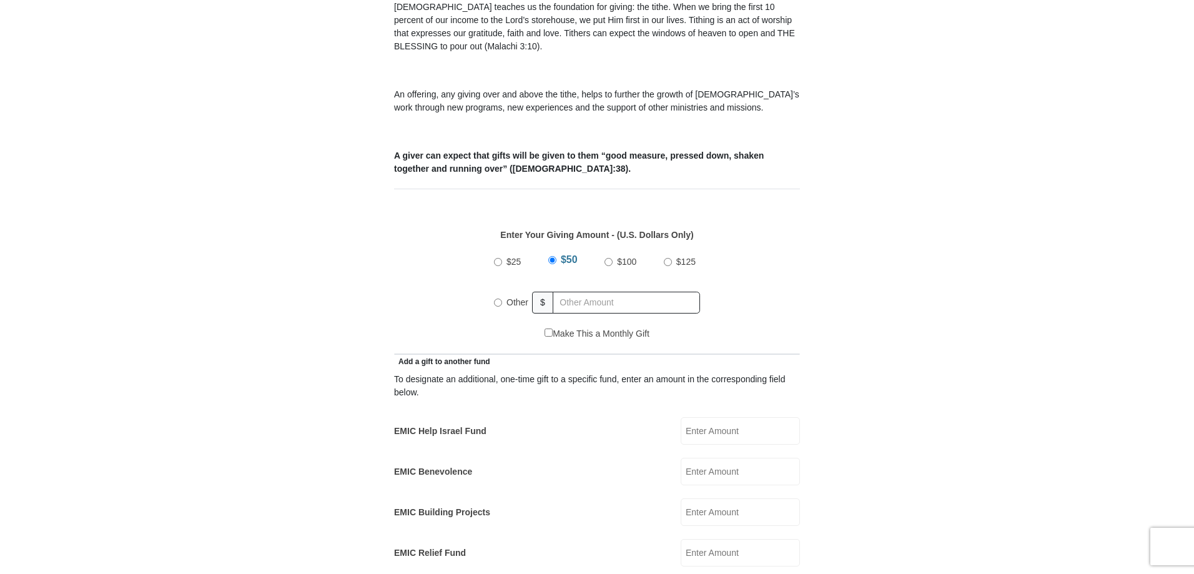
scroll to position [428, 0]
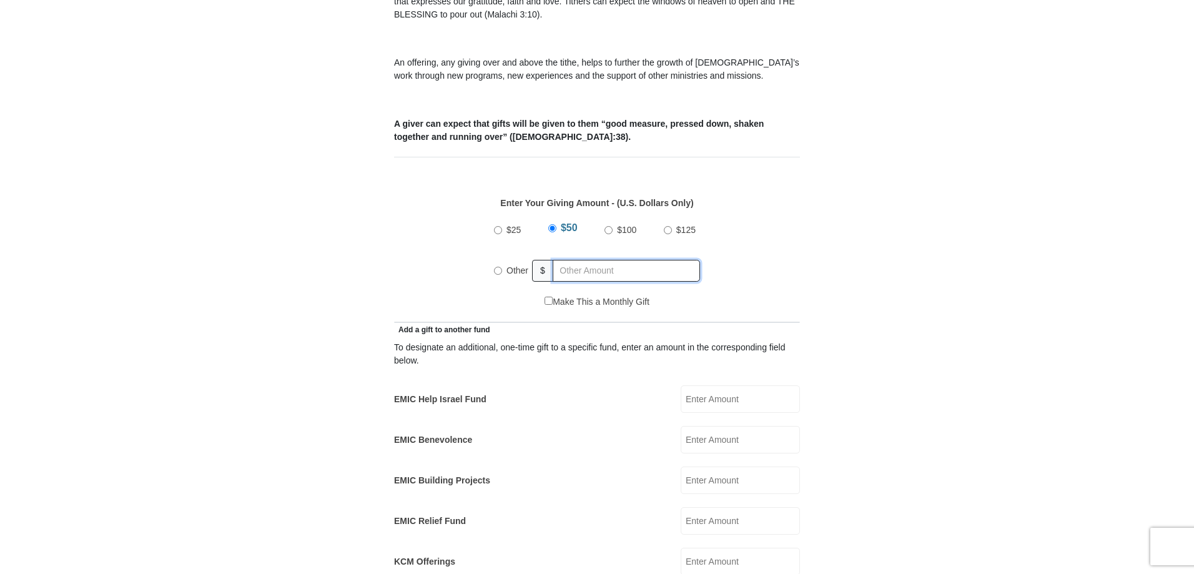
radio input "true"
click at [590, 260] on input "text" at bounding box center [628, 271] width 143 height 22
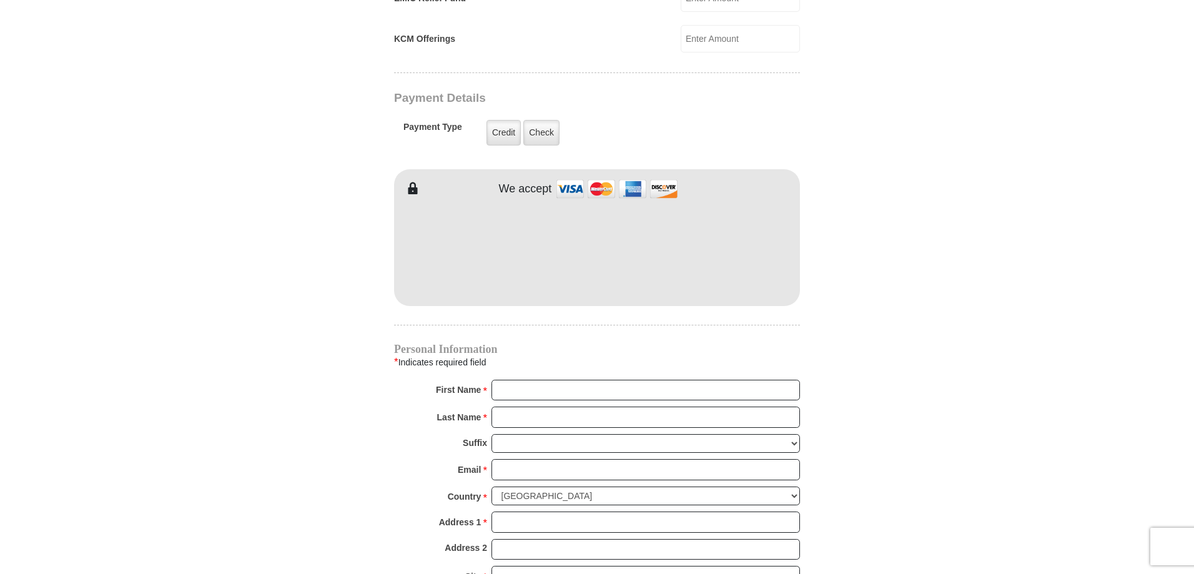
scroll to position [954, 0]
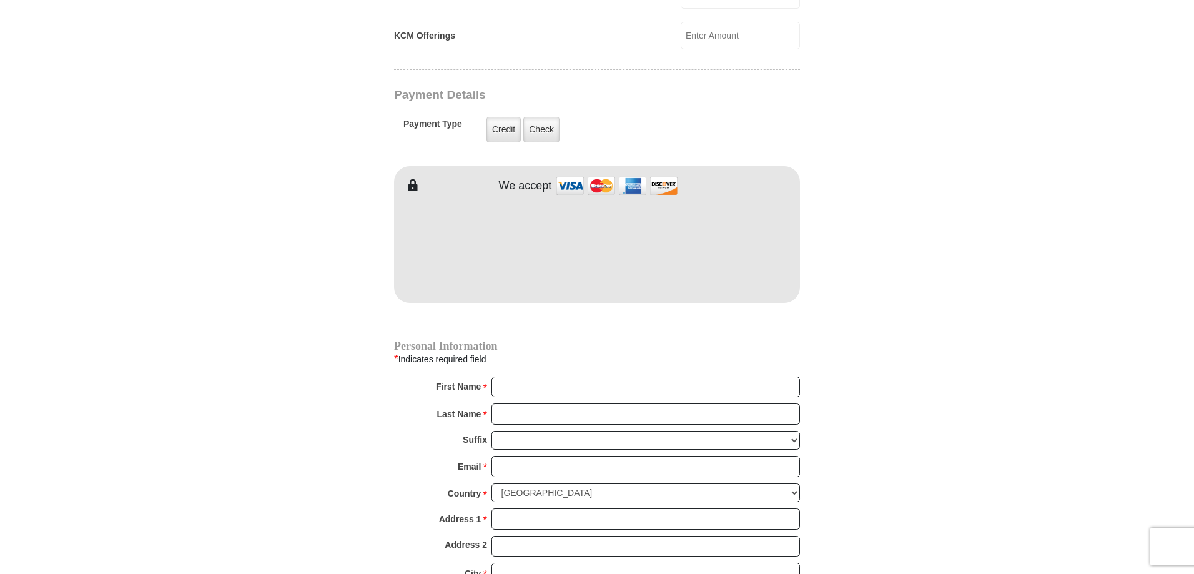
type input "300.90"
click at [526, 376] on input "First Name *" at bounding box center [645, 386] width 308 height 21
type input "Keith"
click at [564, 403] on input "Last Name *" at bounding box center [645, 413] width 308 height 21
type input "LaFleur"
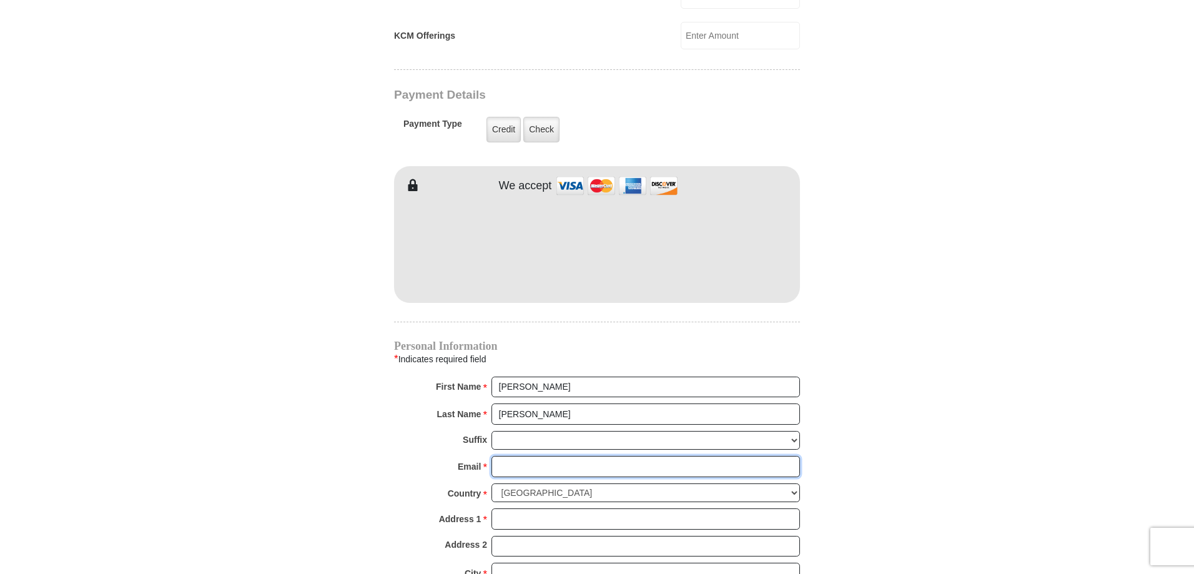
click at [556, 459] on input "Email *" at bounding box center [645, 466] width 308 height 21
type input "klafleur@koopmanlumber.com"
type input "25 Monroe St."
type input "Douglas"
select select "MA"
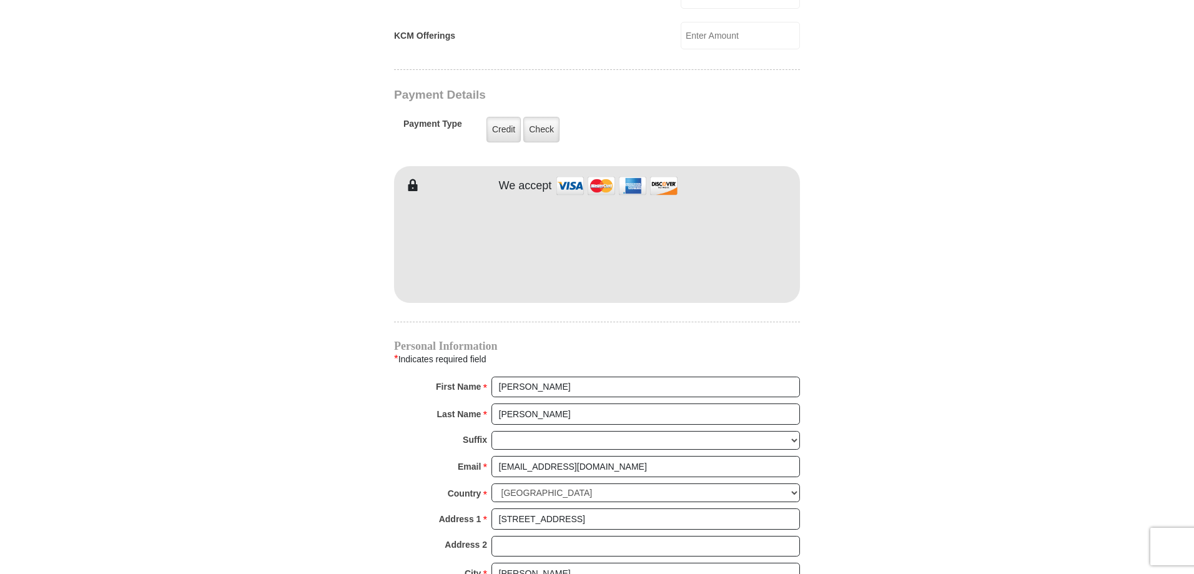
type input "01516"
type input "7744820491"
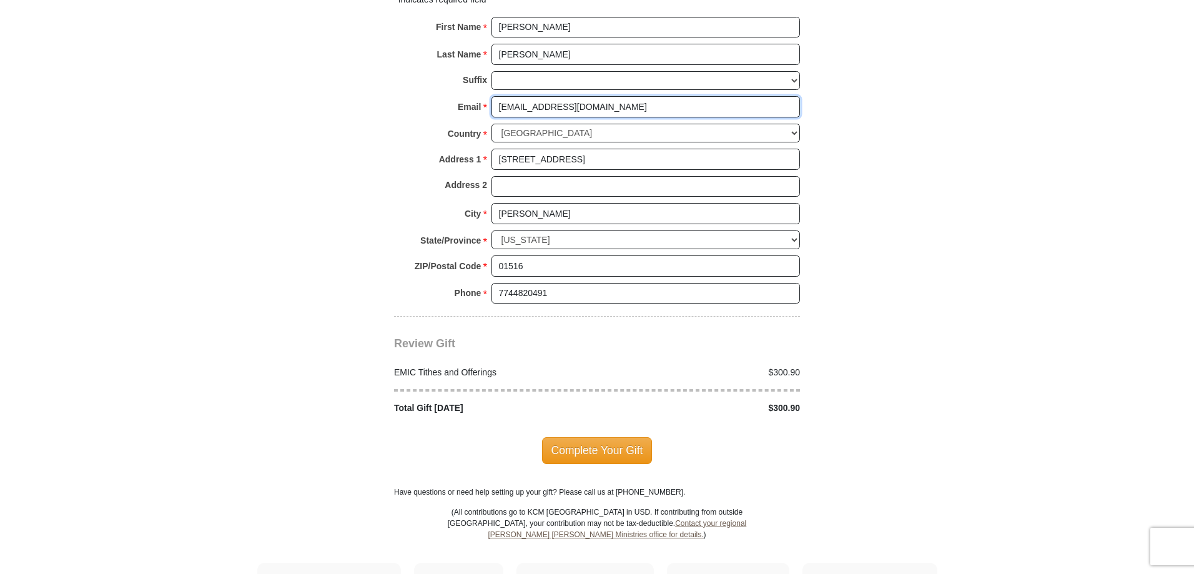
scroll to position [1318, 0]
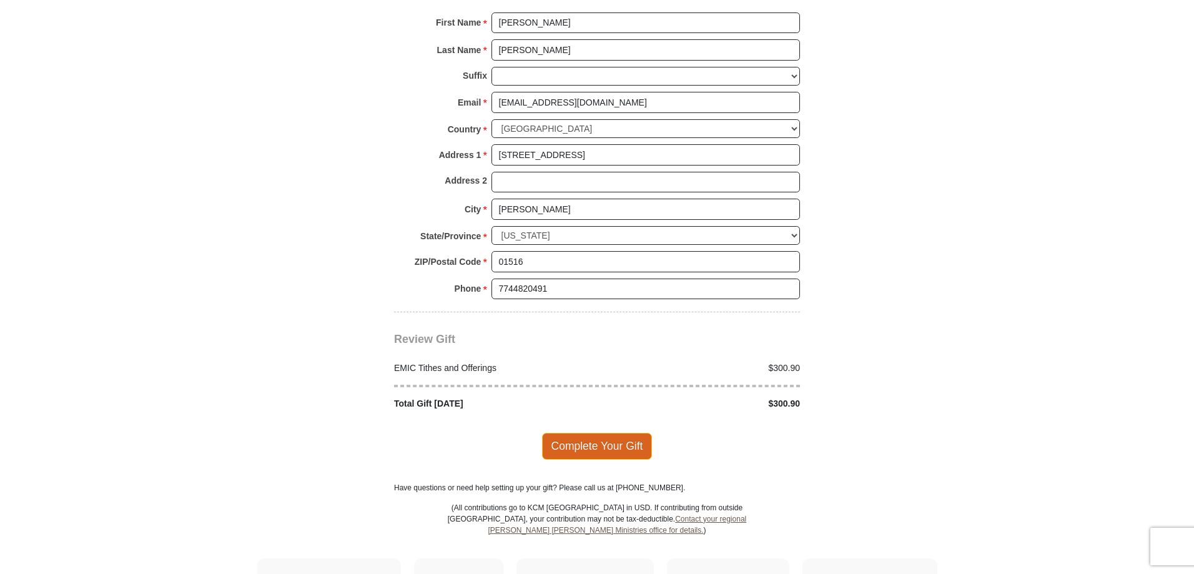
click at [598, 435] on span "Complete Your Gift" at bounding box center [597, 446] width 110 height 26
